Goal: Task Accomplishment & Management: Manage account settings

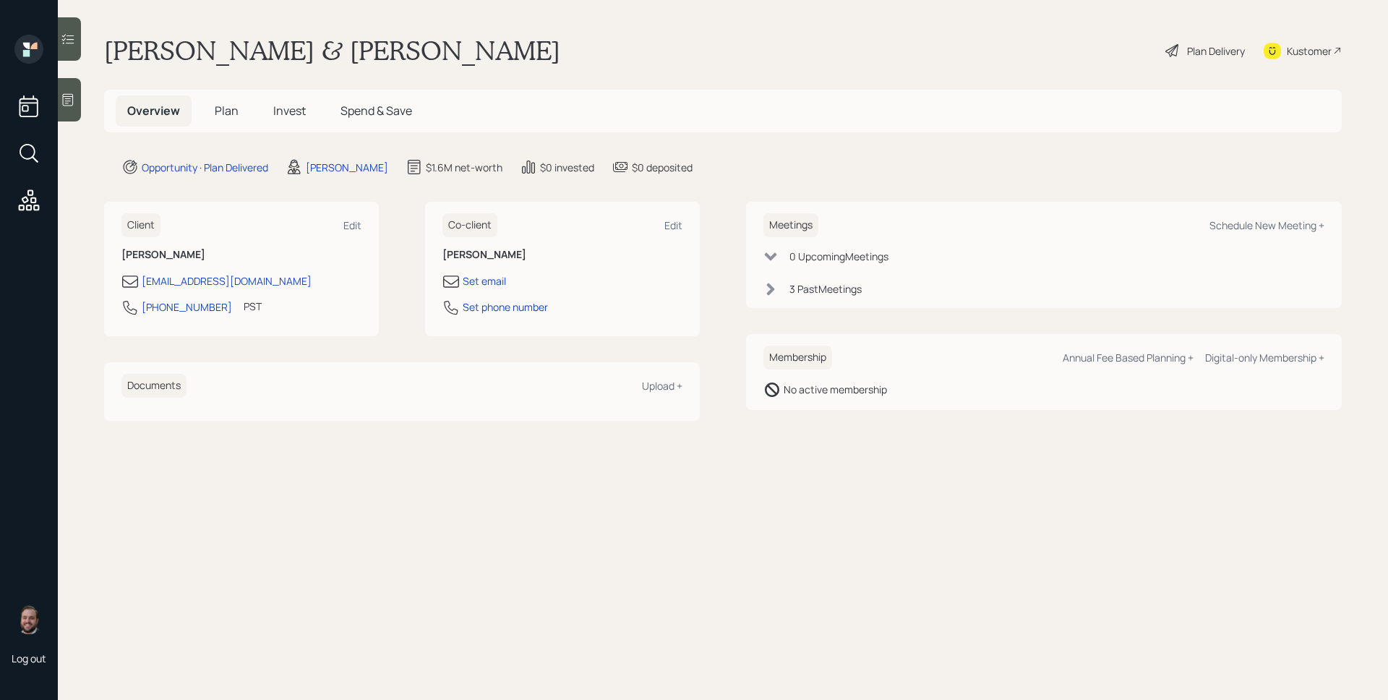
click at [295, 115] on span "Invest" at bounding box center [289, 111] width 33 height 16
